Goal: Transaction & Acquisition: Purchase product/service

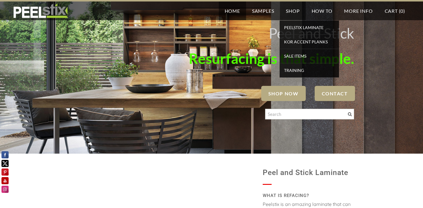
click at [295, 6] on link "Shop" at bounding box center [293, 10] width 26 height 19
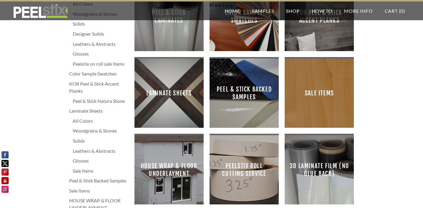
scroll to position [53, 0]
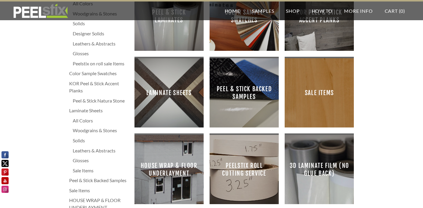
click at [188, 107] on span "Laminate Sheets" at bounding box center [169, 93] width 60 height 60
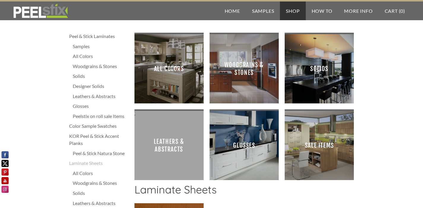
click at [305, 92] on span "Solids" at bounding box center [320, 69] width 60 height 60
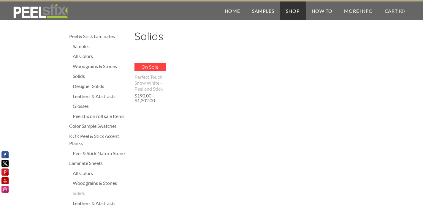
click at [141, 73] on div "On Sale On Sale Perfect Touch Snow White - Peel and Stick $206.00 - $1,202.00 $…" at bounding box center [151, 77] width 32 height 54
click at [151, 83] on div "Perfect Touch Snow White - Peel and Stick" at bounding box center [151, 83] width 32 height 18
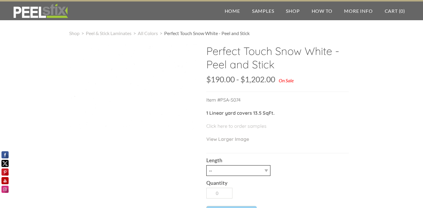
click at [206, 165] on select "-- 3LY 10LY 15LY 30LY Five sheets of 4'X8' HPL" at bounding box center [238, 170] width 64 height 11
